Goal: Task Accomplishment & Management: Manage account settings

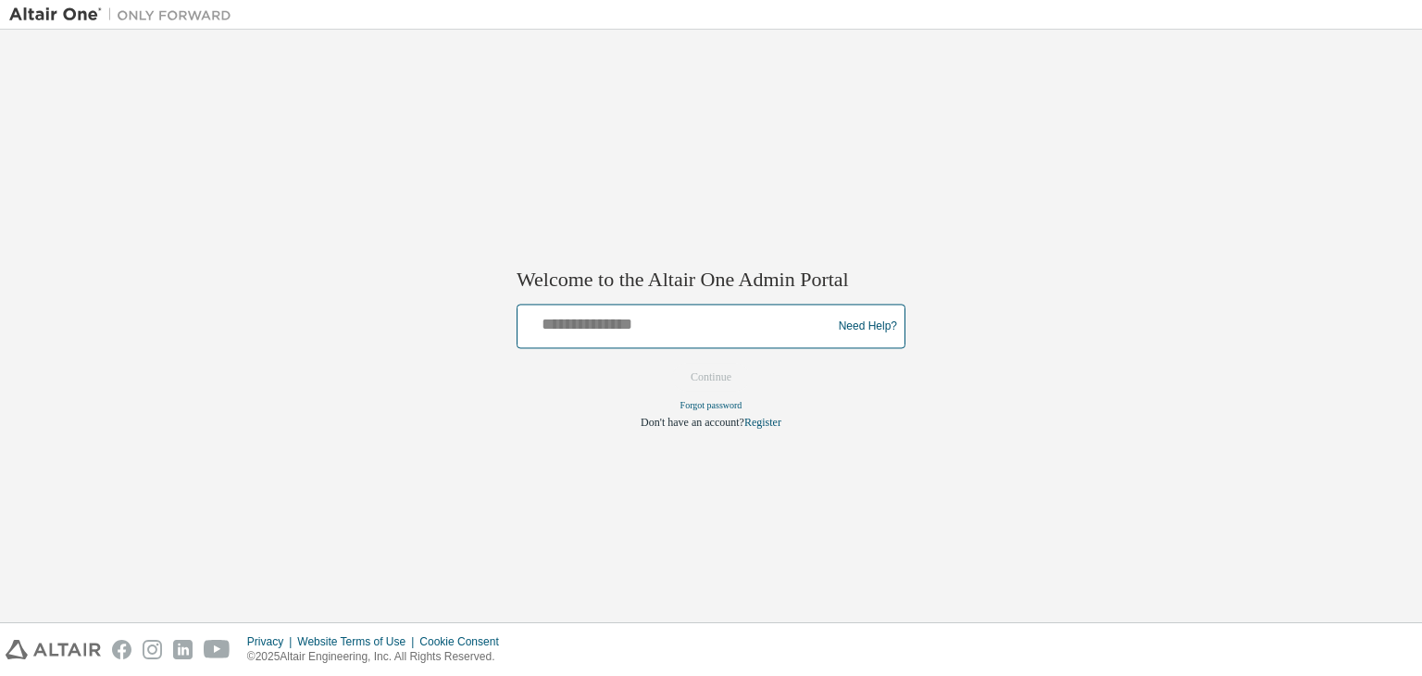
click at [649, 327] on input "text" at bounding box center [677, 322] width 305 height 27
type input "*"
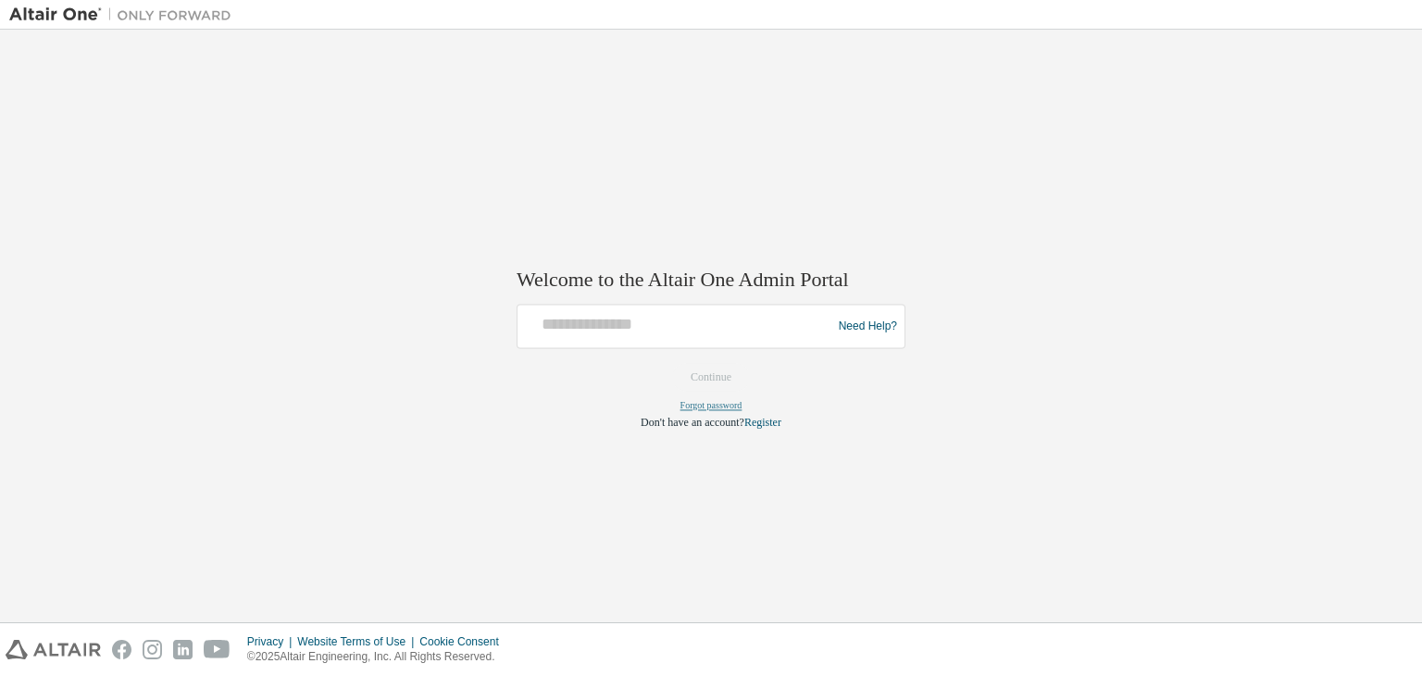
click at [711, 404] on link "Forgot password" at bounding box center [711, 406] width 62 height 10
click at [697, 409] on link "Forgot password" at bounding box center [711, 406] width 62 height 10
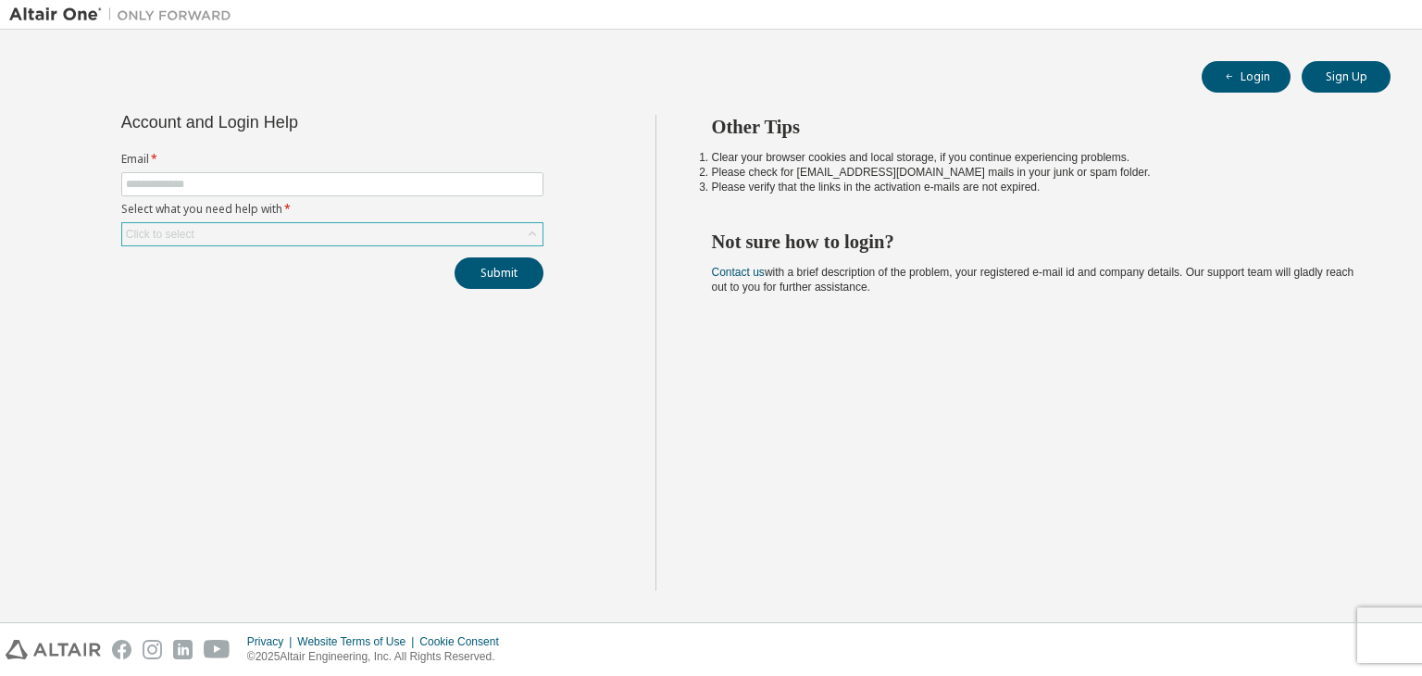
click at [322, 231] on div "Click to select" at bounding box center [332, 234] width 420 height 22
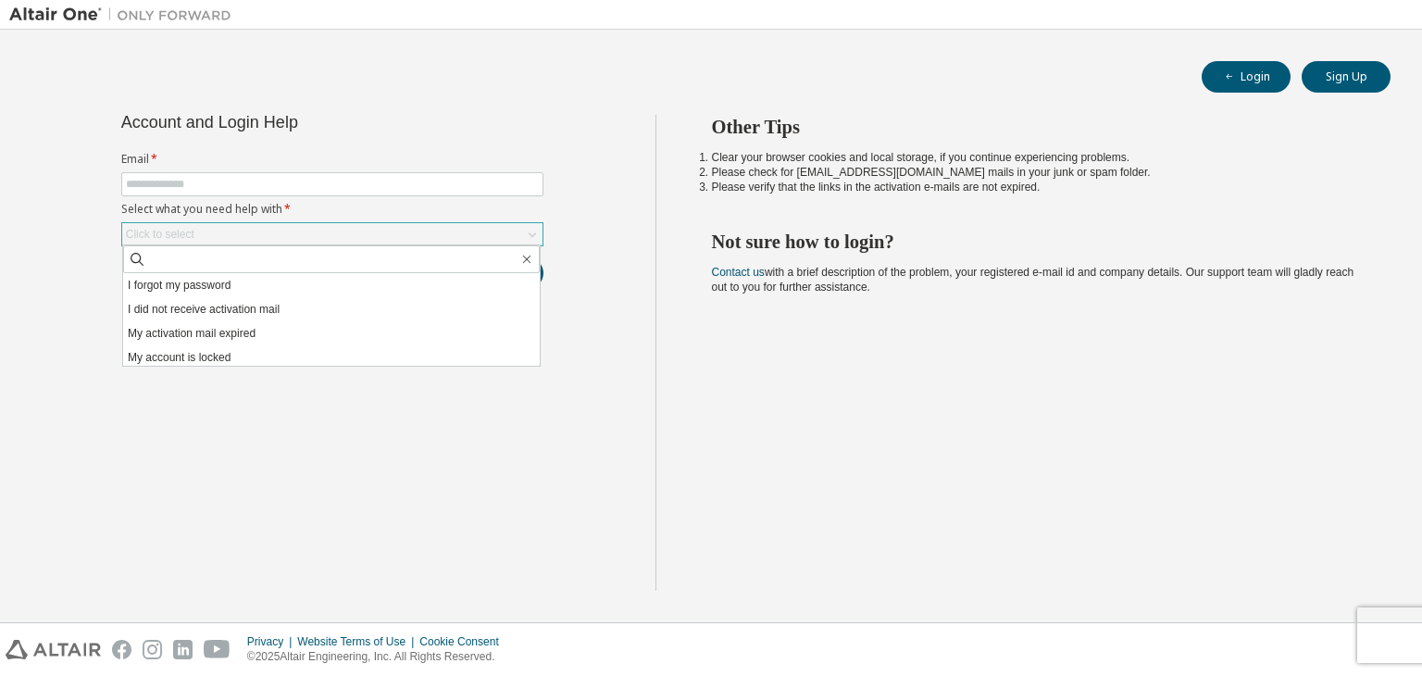
click at [322, 231] on div "Click to select" at bounding box center [332, 234] width 420 height 22
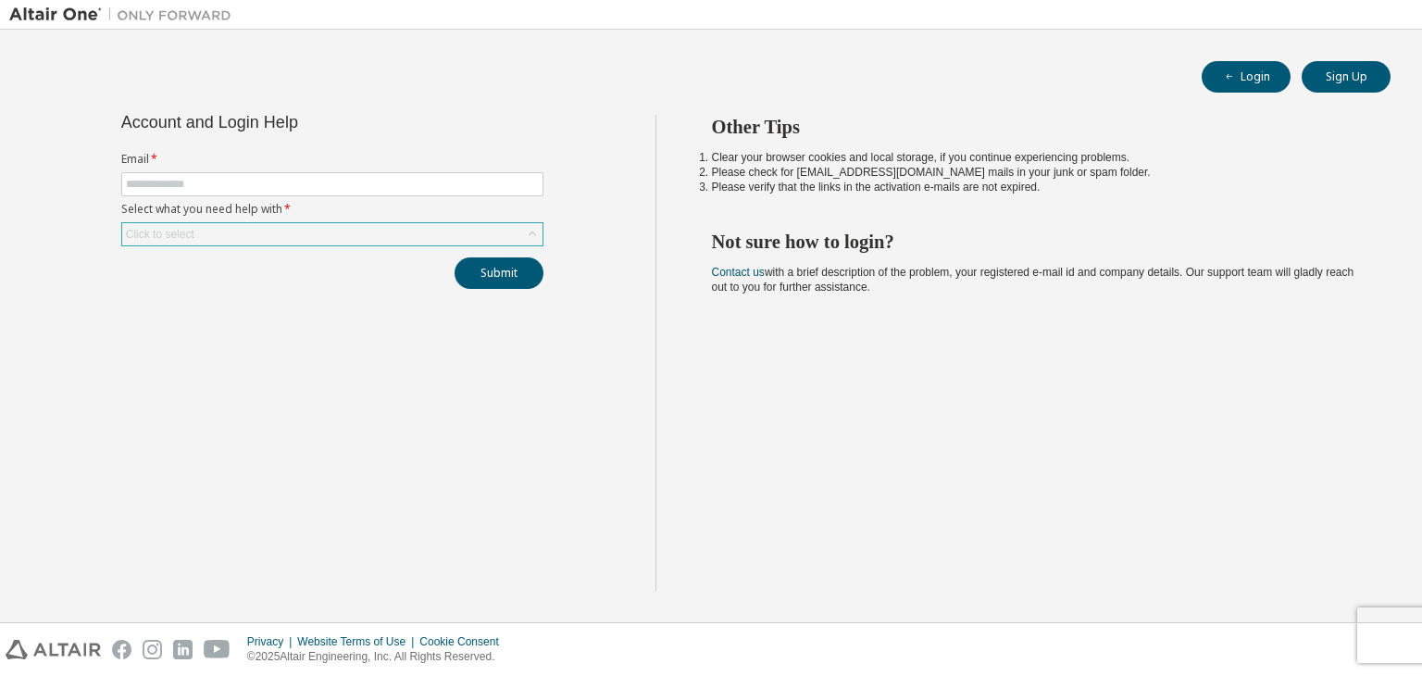
click at [296, 238] on div "Click to select" at bounding box center [332, 234] width 420 height 22
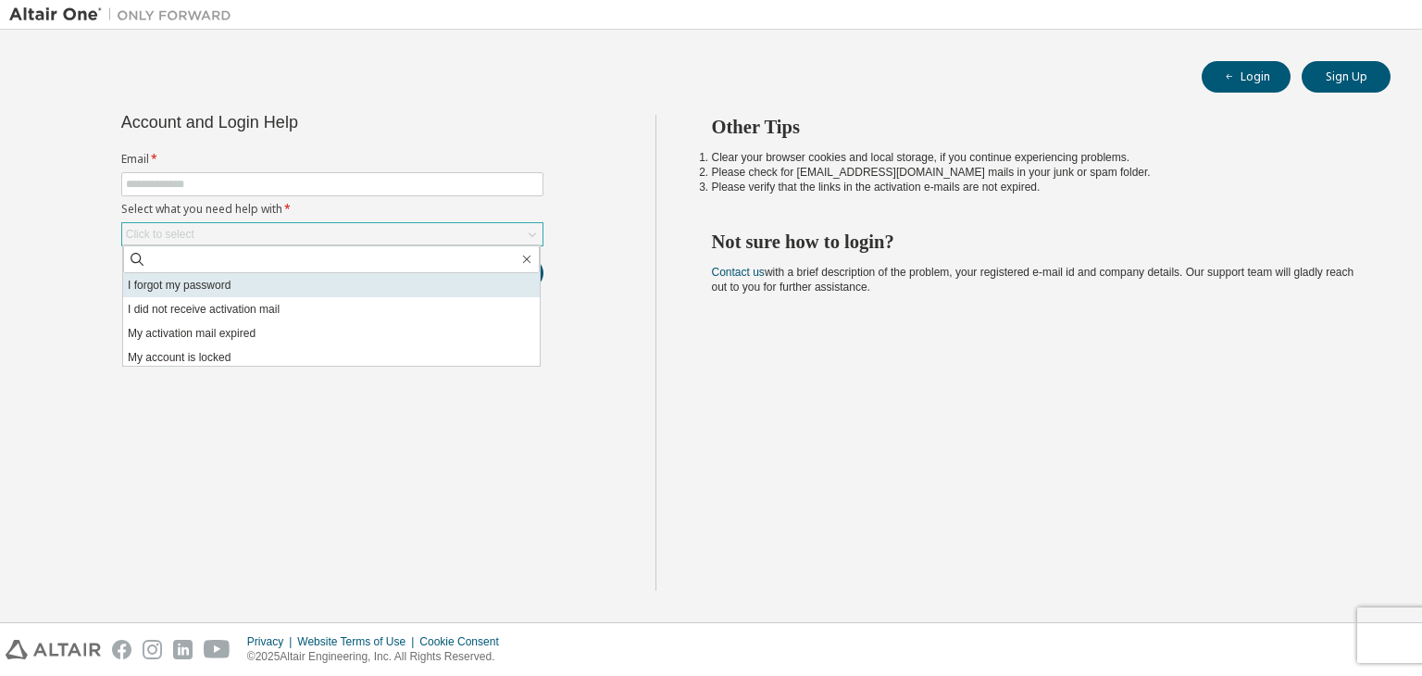
click at [224, 288] on li "I forgot my password" at bounding box center [331, 285] width 417 height 24
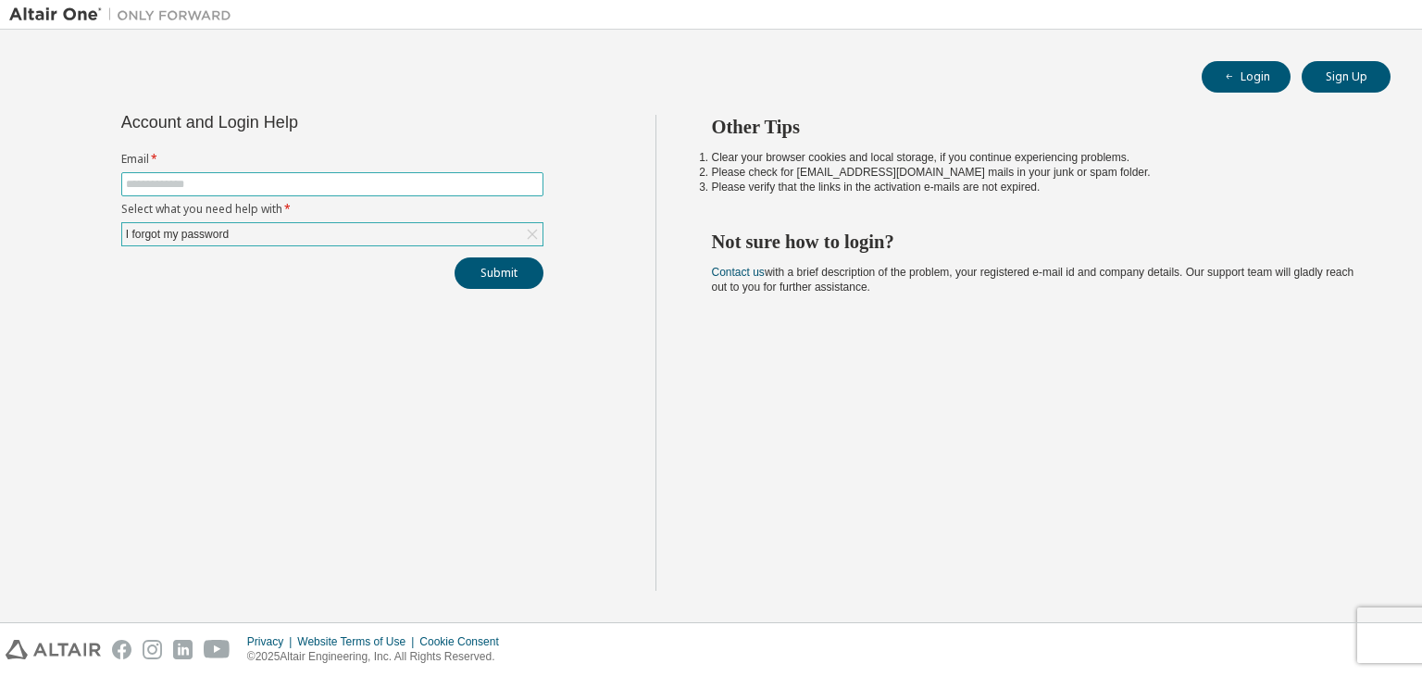
click at [280, 187] on input "text" at bounding box center [332, 184] width 413 height 15
type input "**********"
click at [455, 257] on button "Submit" at bounding box center [499, 272] width 89 height 31
